Goal: Task Accomplishment & Management: Manage account settings

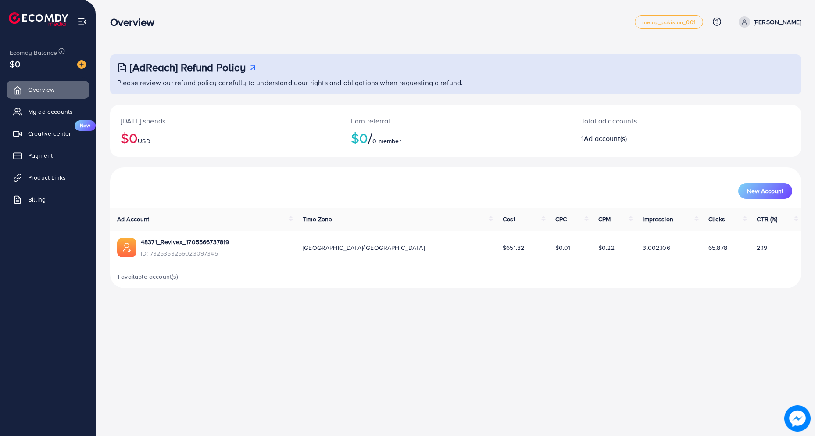
click at [747, 16] on link "[PERSON_NAME]" at bounding box center [768, 21] width 66 height 11
click at [741, 54] on span "Profile" at bounding box center [747, 52] width 20 height 11
select select "********"
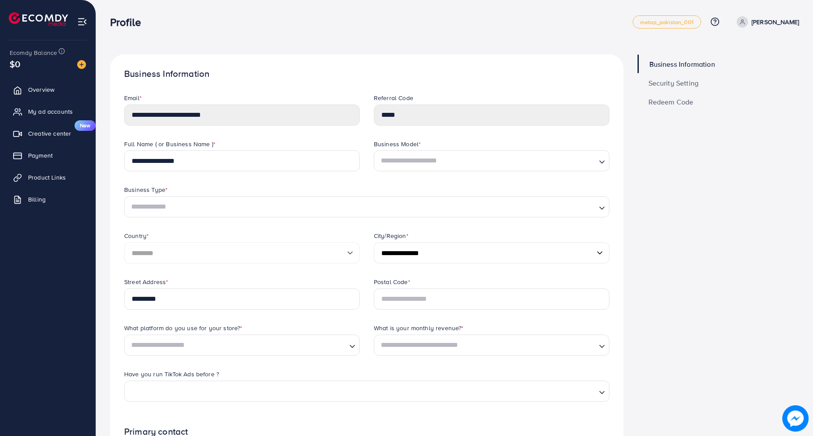
click at [701, 82] on link "Security Setting" at bounding box center [719, 82] width 162 height 19
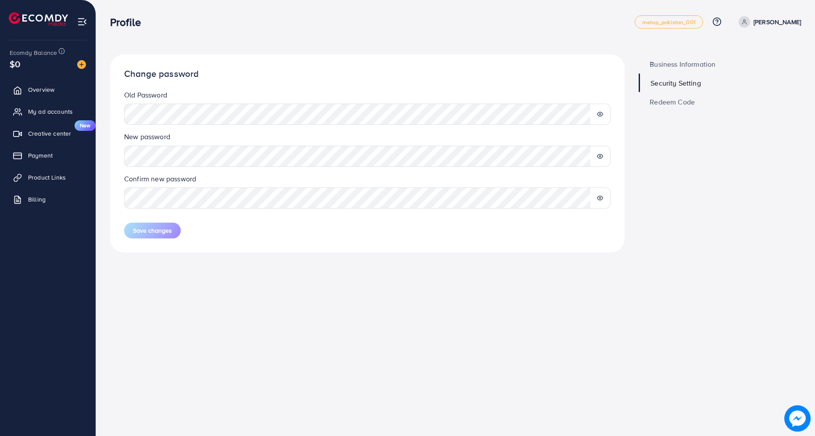
click at [764, 18] on p "[PERSON_NAME]" at bounding box center [777, 22] width 47 height 11
click at [672, 61] on span "Business Information" at bounding box center [683, 64] width 66 height 7
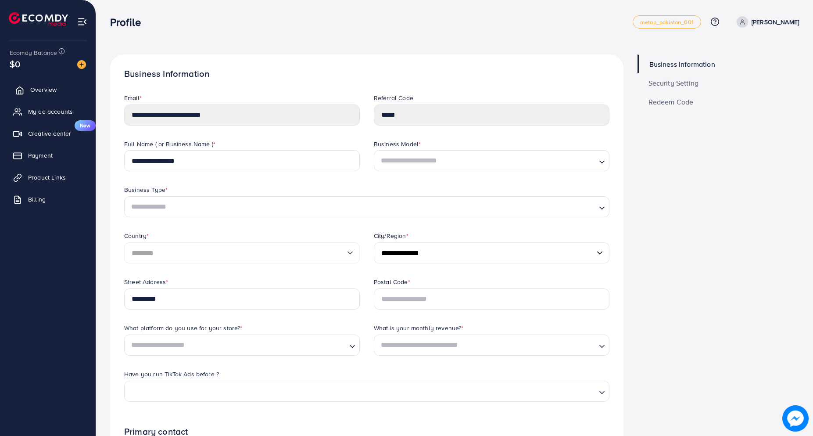
click at [43, 84] on link "Overview" at bounding box center [48, 90] width 83 height 18
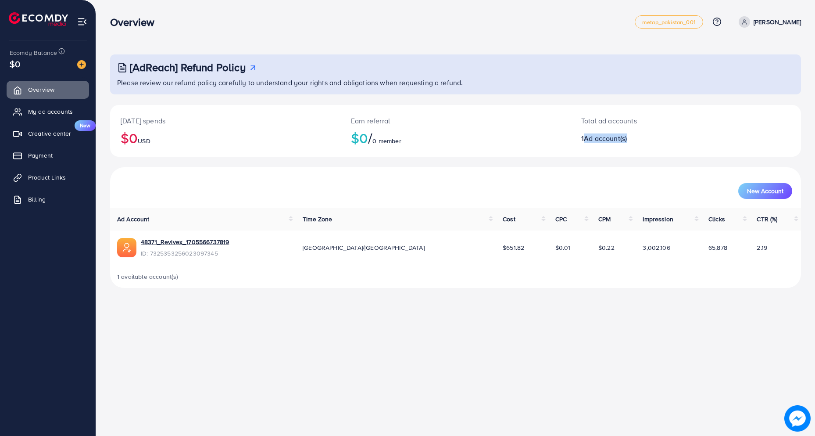
drag, startPoint x: 582, startPoint y: 138, endPoint x: 631, endPoint y: 156, distance: 52.5
click at [631, 156] on div "Total ad accounts 1 Ad account(s)" at bounding box center [657, 131] width 173 height 52
click at [635, 135] on h2 "1 Ad account(s)" at bounding box center [657, 138] width 152 height 8
